Goal: Information Seeking & Learning: Check status

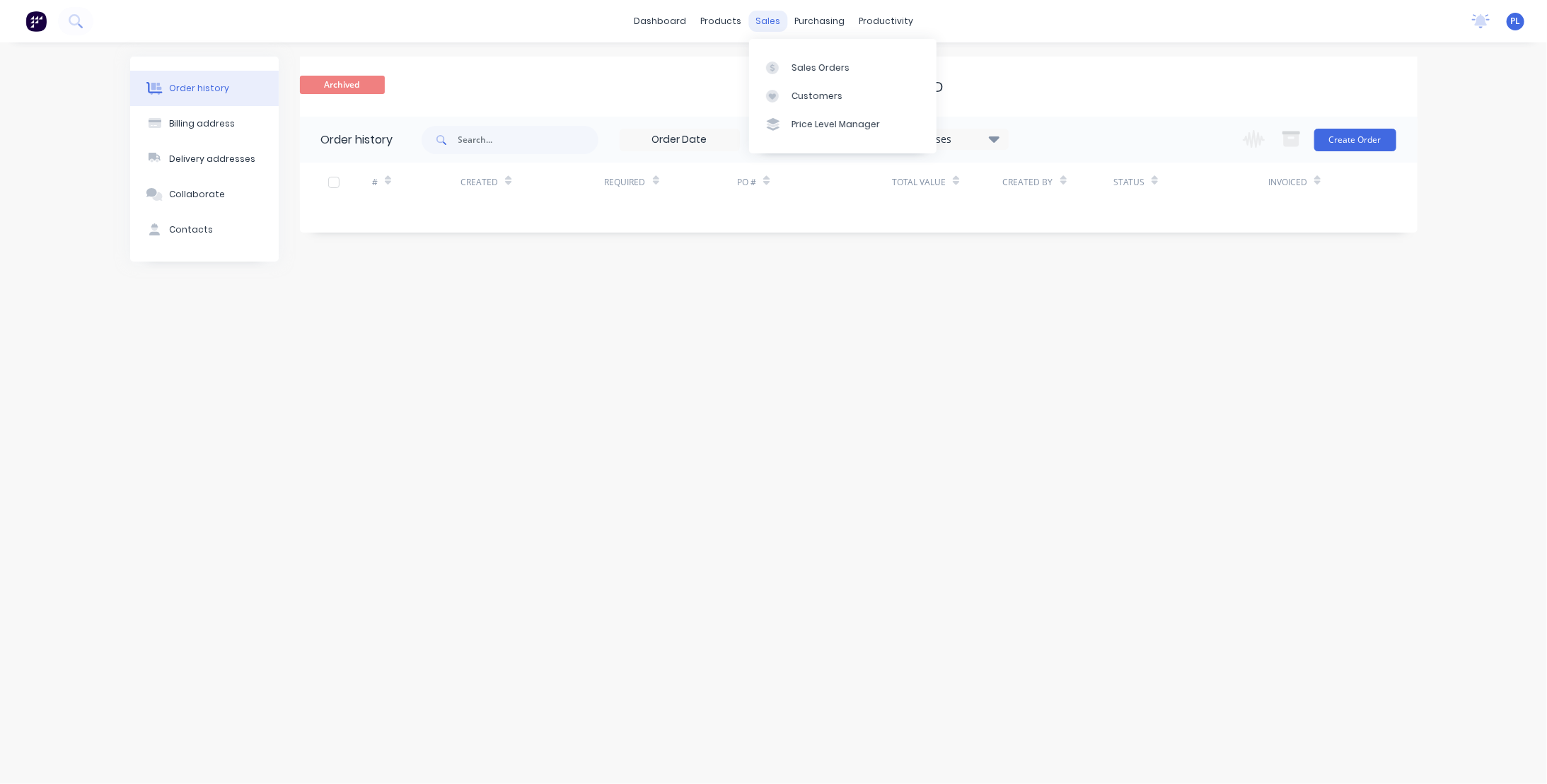
click at [774, 19] on div "sales" at bounding box center [767, 21] width 39 height 21
click at [802, 72] on div "Sales Orders" at bounding box center [820, 67] width 58 height 13
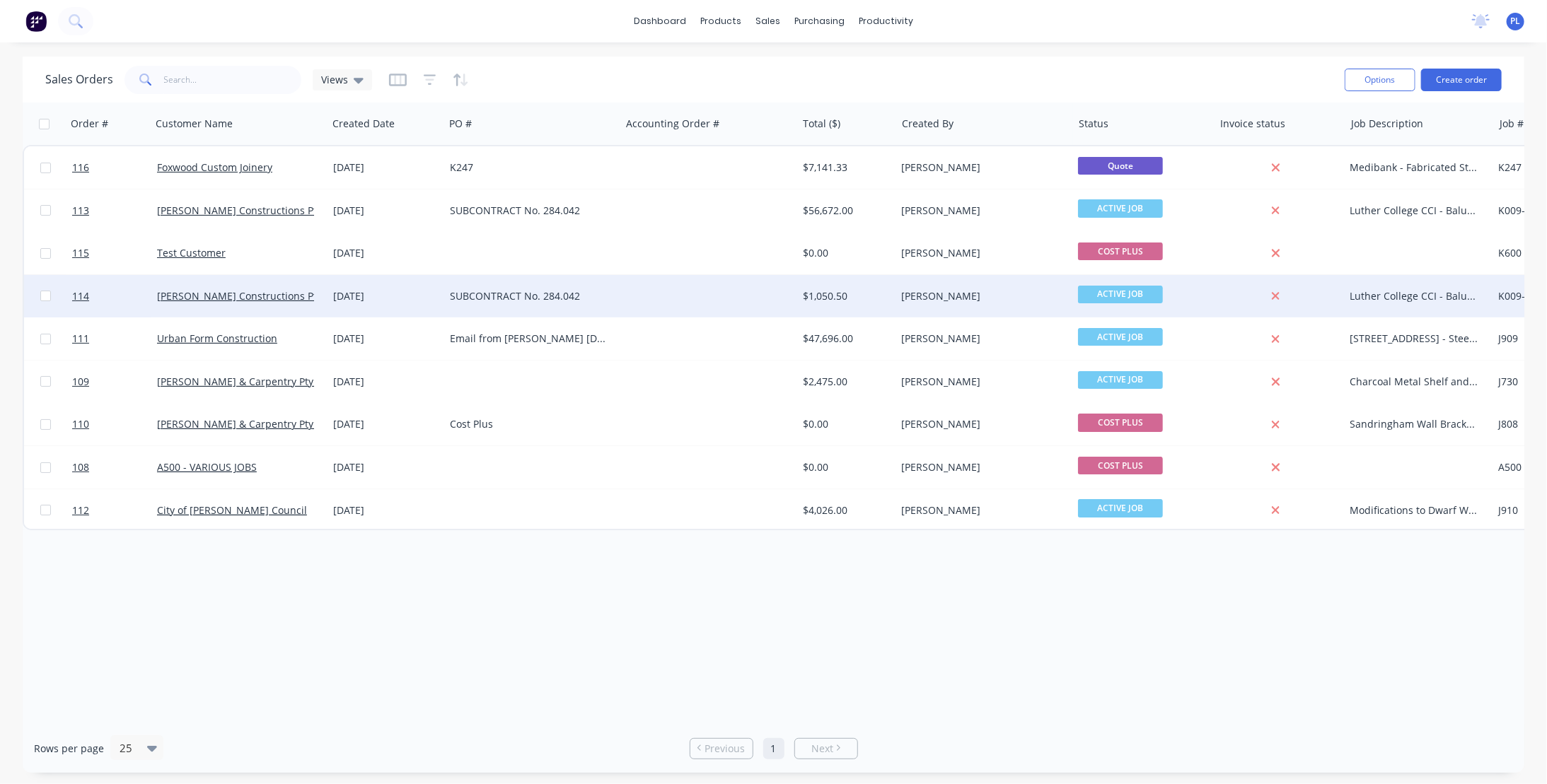
click at [1392, 295] on div "Luther College CCI - Balustrades and Handrails" at bounding box center [1415, 296] width 130 height 14
click at [1284, 602] on div "Order # Customer Name Created Date PO # Accounting Order # Total ($) Created By…" at bounding box center [773, 412] width 1502 height 621
click at [82, 295] on span "114" at bounding box center [80, 296] width 17 height 14
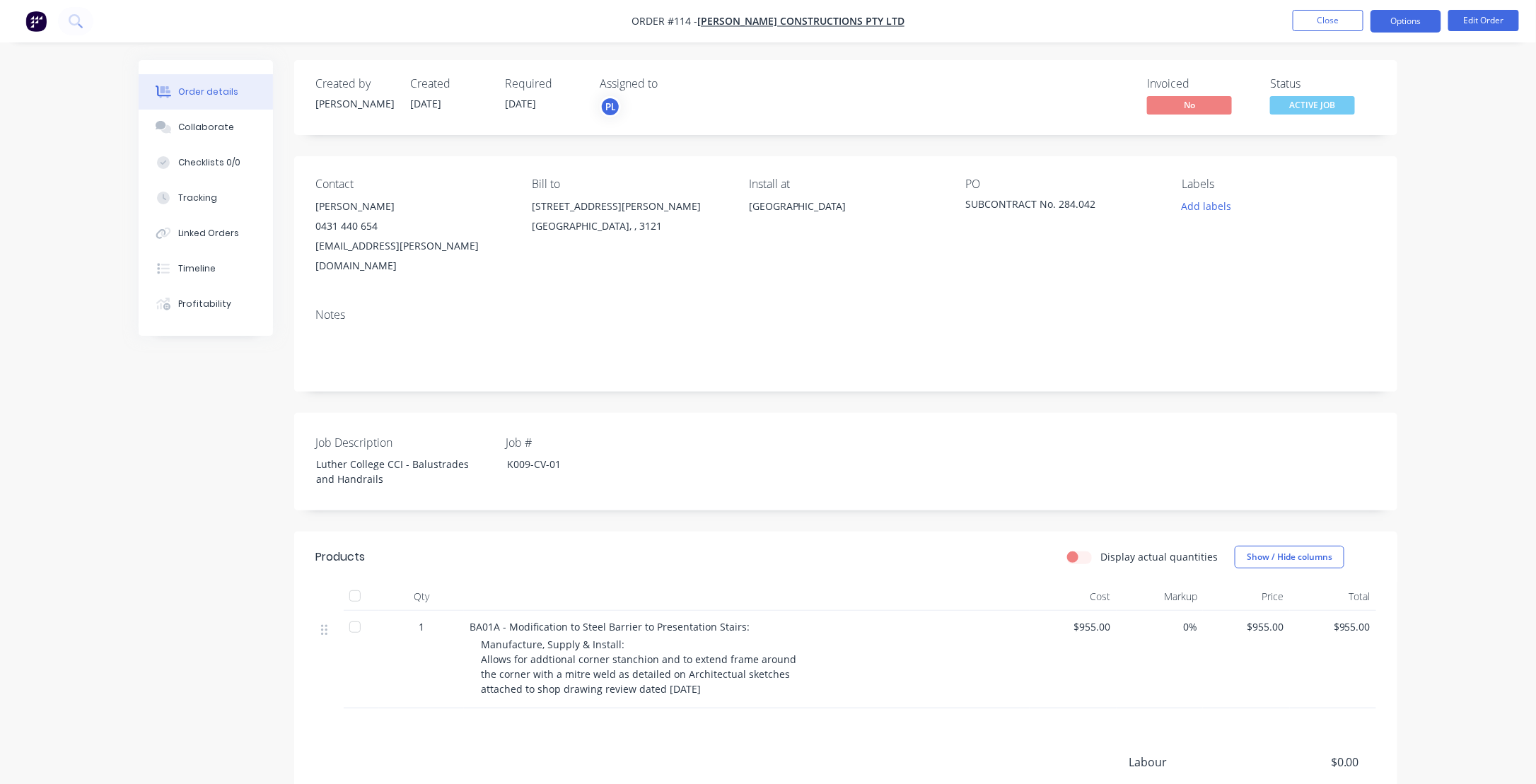
click at [1396, 25] on button "Options" at bounding box center [1405, 21] width 70 height 23
click at [1408, 479] on div "Order details Collaborate Checklists 0/0 Tracking Linked Orders Timeline Profit…" at bounding box center [768, 509] width 1287 height 900
click at [1485, 143] on div "Order details Collaborate Checklists 0/0 Tracking Linked Orders Timeline Profit…" at bounding box center [768, 480] width 1536 height 960
click at [1425, 26] on button "Options" at bounding box center [1405, 21] width 70 height 23
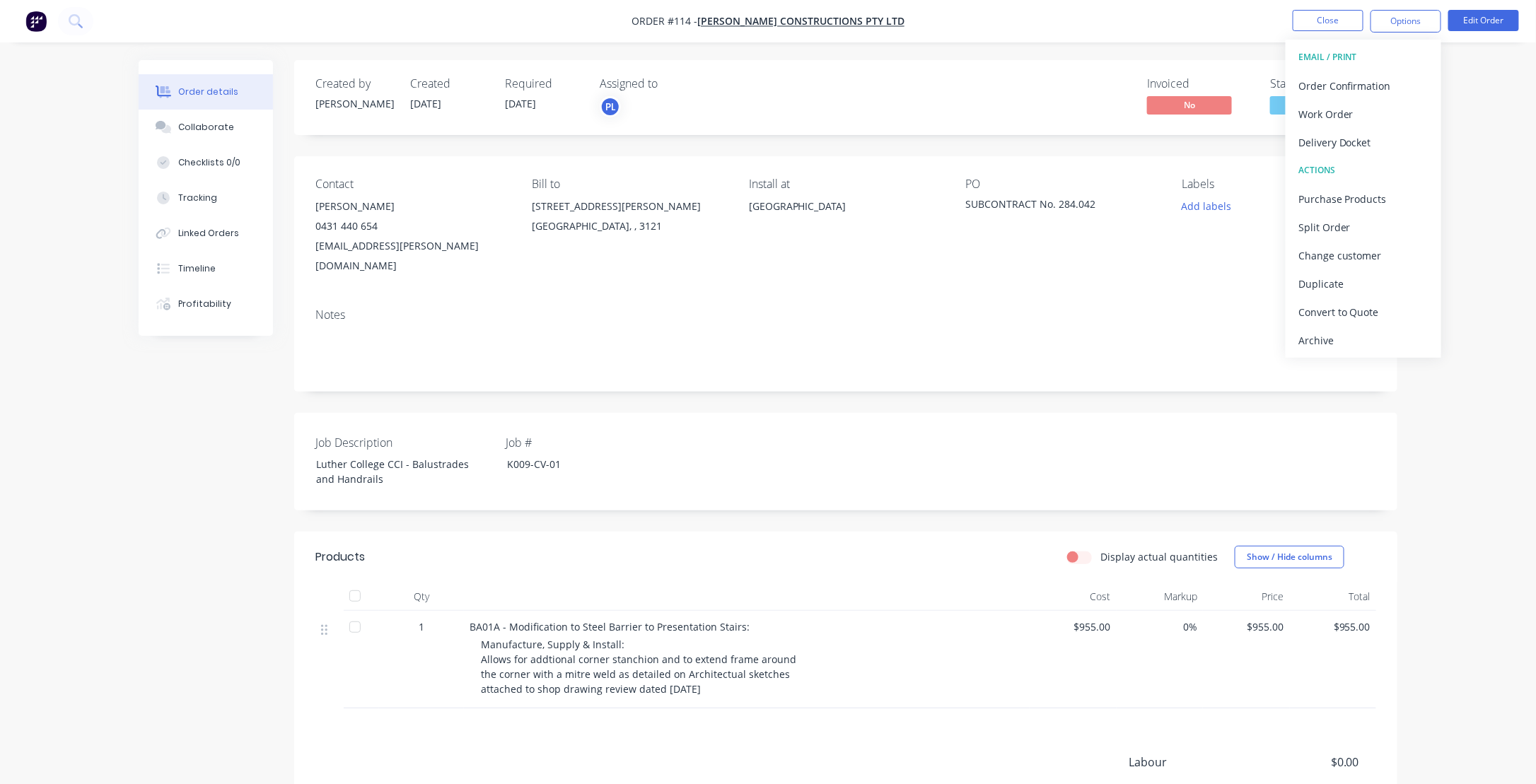
click at [1352, 53] on div "EMAIL / PRINT" at bounding box center [1363, 58] width 130 height 18
click at [1315, 55] on div "EMAIL / PRINT" at bounding box center [1363, 58] width 130 height 18
click at [1483, 123] on div "Order details Collaborate Checklists 0/0 Tracking Linked Orders Timeline Profit…" at bounding box center [768, 480] width 1536 height 960
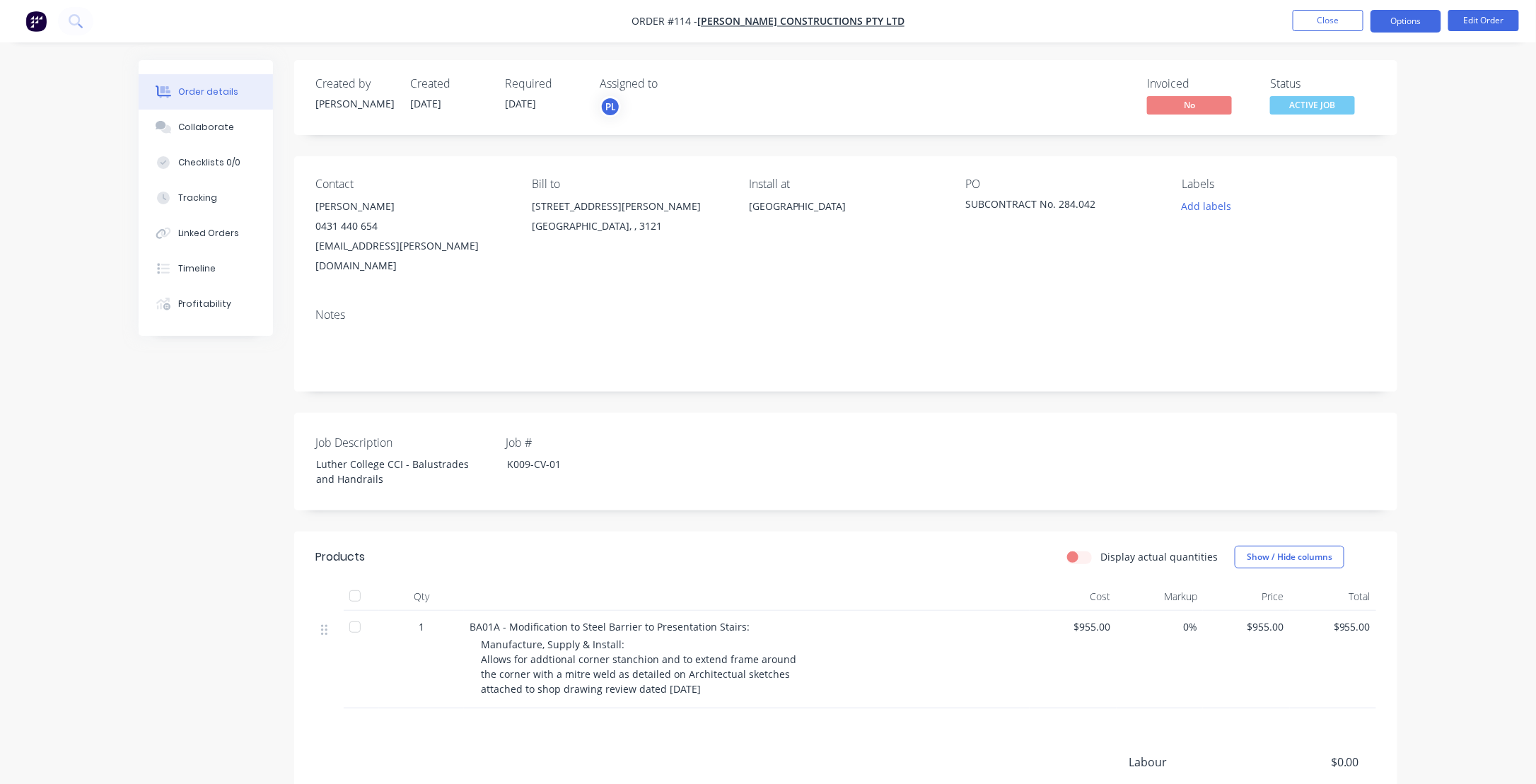
click at [1406, 22] on button "Options" at bounding box center [1405, 21] width 70 height 23
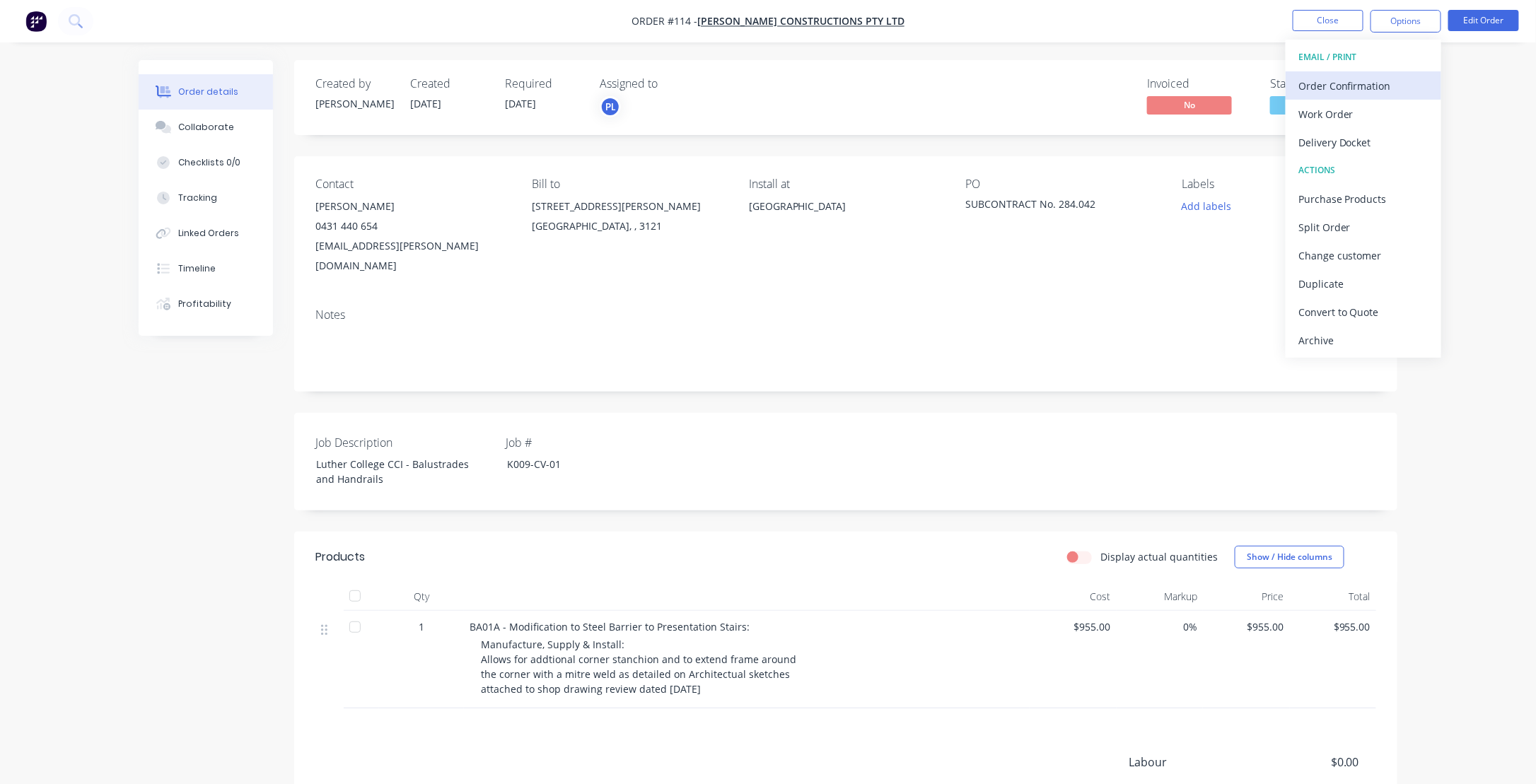
click at [1351, 84] on div "Order Confirmation" at bounding box center [1363, 86] width 130 height 20
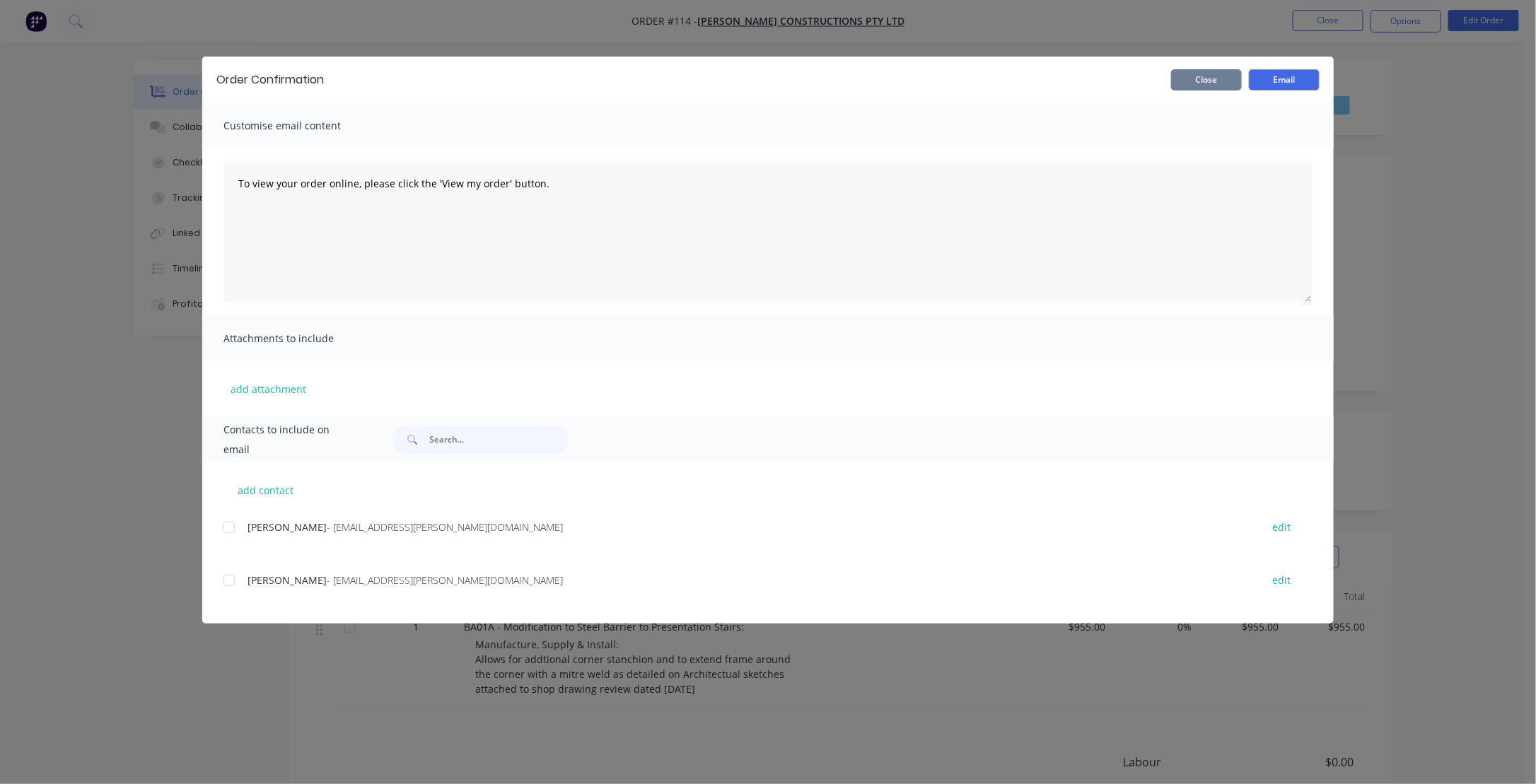
click at [1192, 79] on button "Close" at bounding box center [1206, 80] width 70 height 21
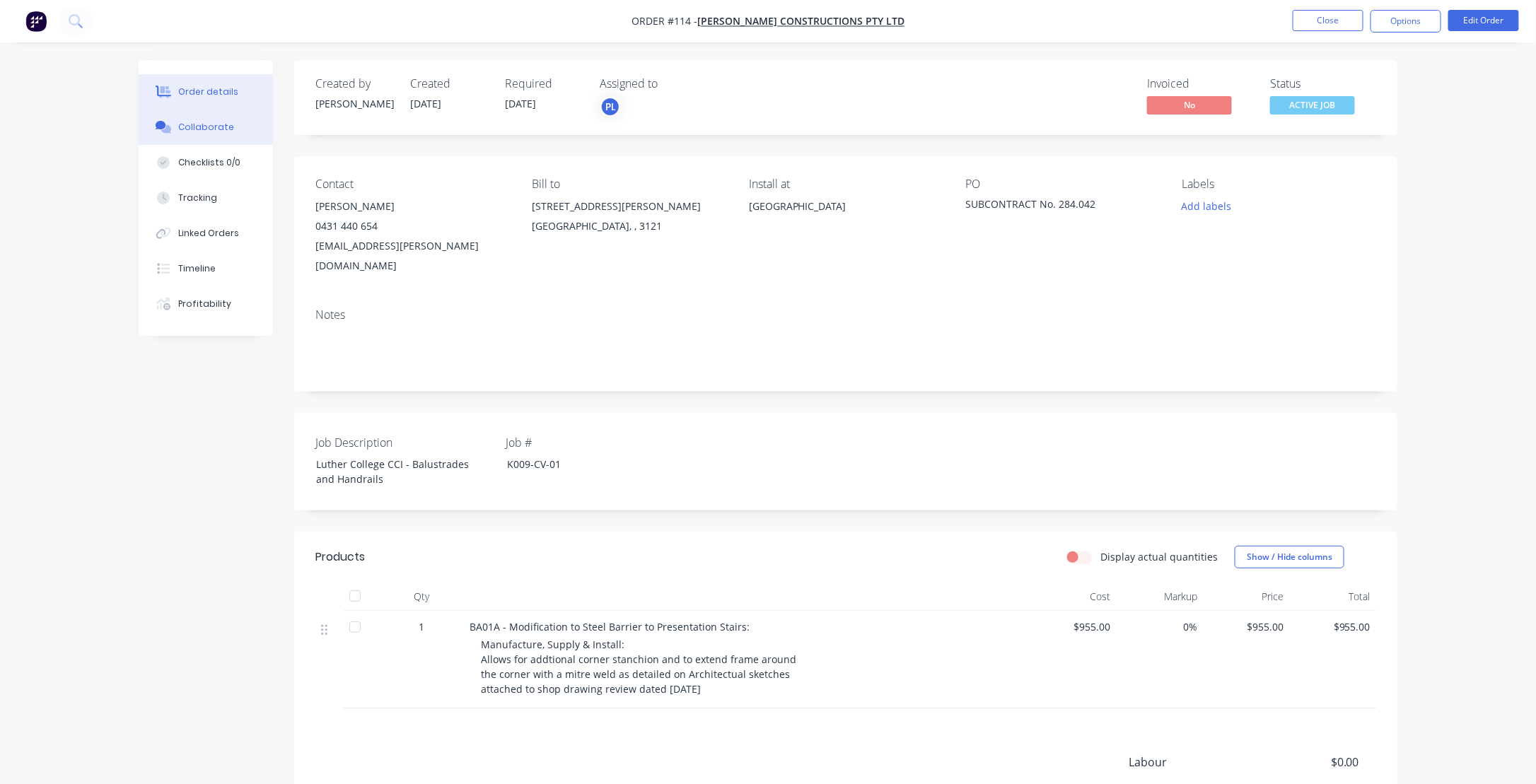
click at [195, 128] on div "Collaborate" at bounding box center [206, 127] width 56 height 13
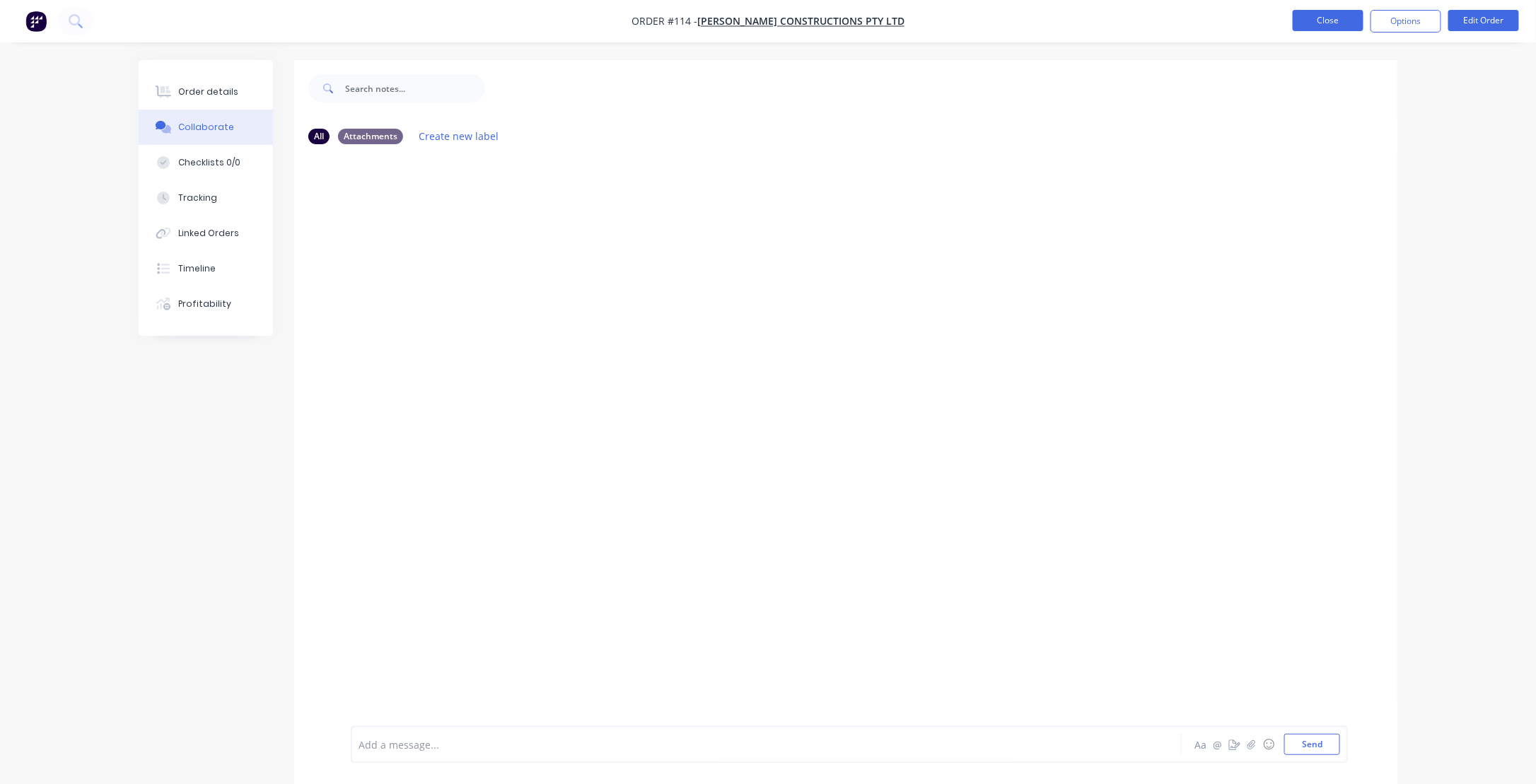
click at [1333, 22] on button "Close" at bounding box center [1327, 20] width 70 height 21
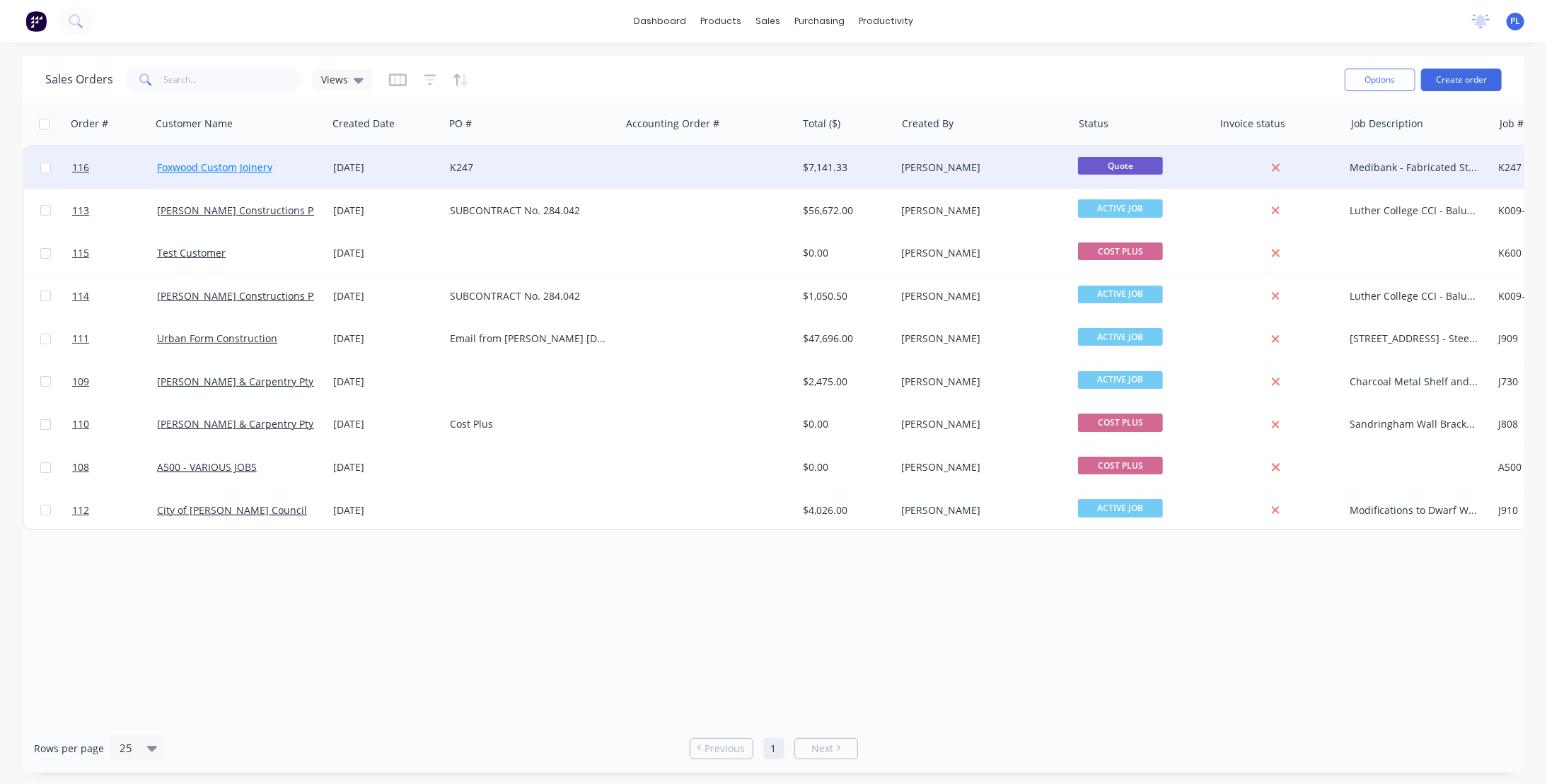
click at [235, 170] on link "Foxwood Custom Joinery" at bounding box center [214, 167] width 115 height 14
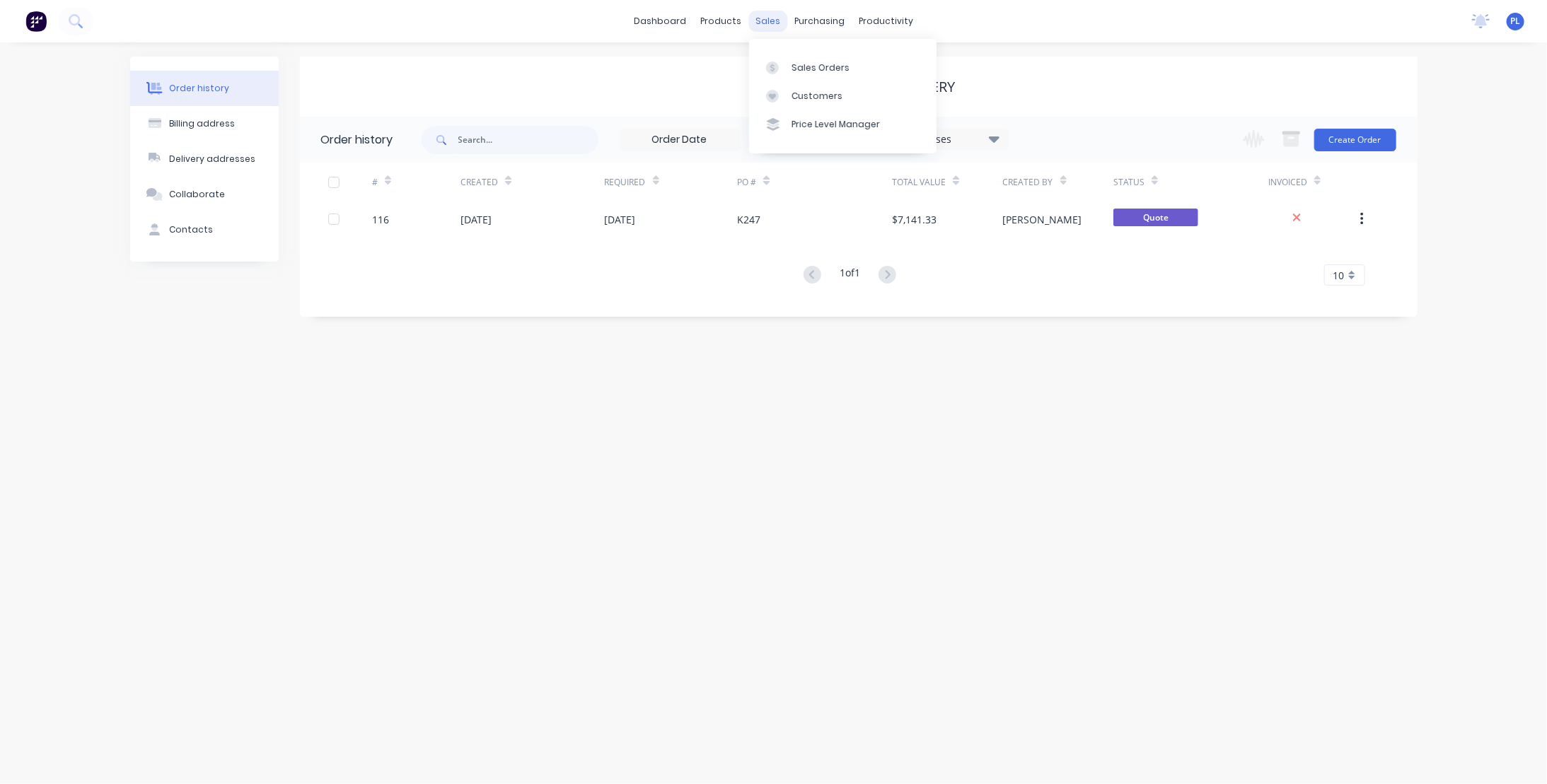
click at [756, 18] on div "sales" at bounding box center [767, 21] width 39 height 21
click at [810, 64] on div "Sales Orders" at bounding box center [820, 67] width 58 height 13
